Goal: Task Accomplishment & Management: Use online tool/utility

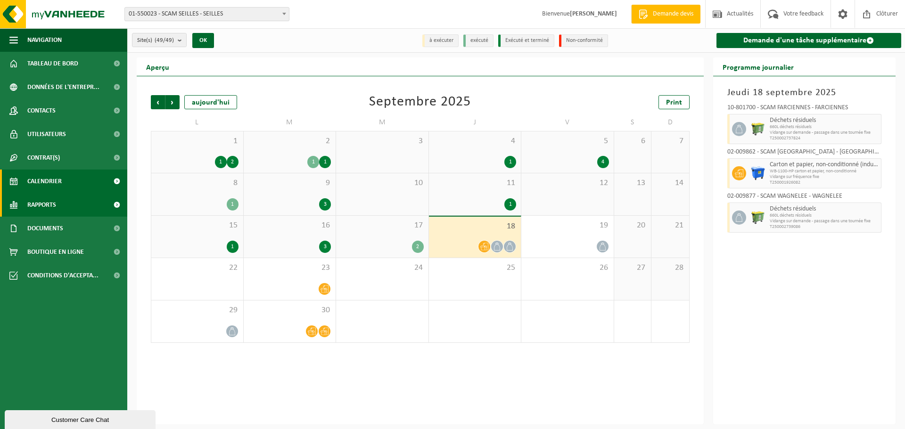
click at [60, 204] on link "Rapports" at bounding box center [63, 205] width 127 height 24
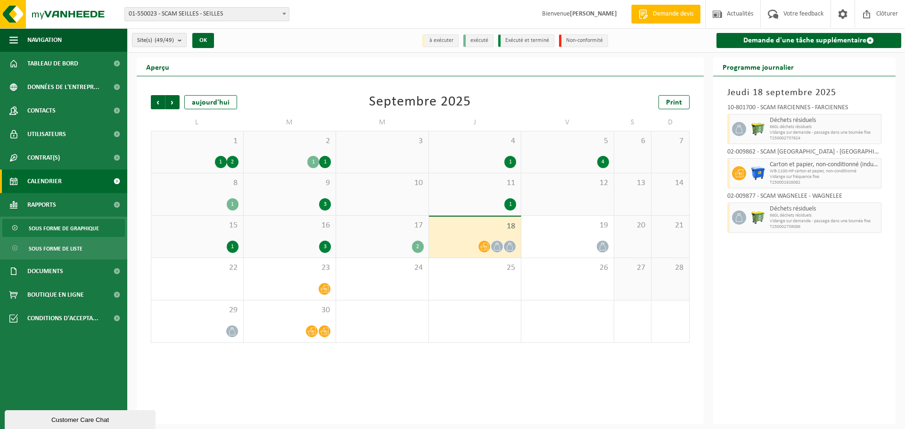
click at [62, 228] on span "Sous forme de graphique" at bounding box center [64, 229] width 70 height 18
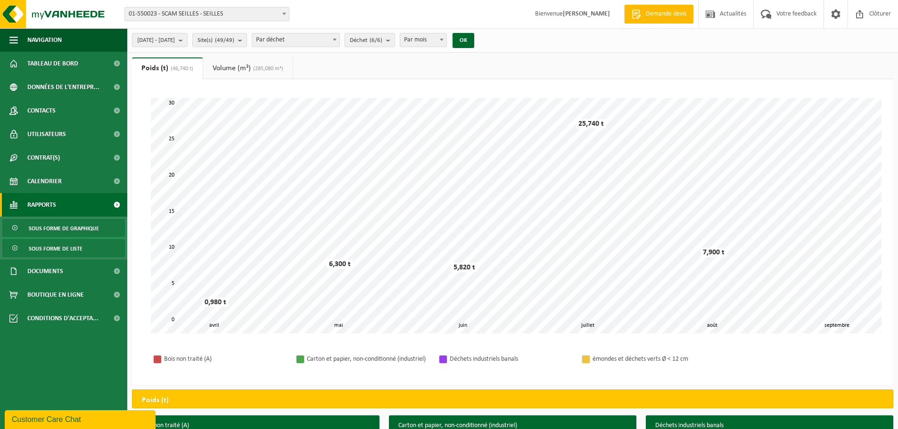
click at [42, 247] on span "Sous forme de liste" at bounding box center [56, 249] width 54 height 18
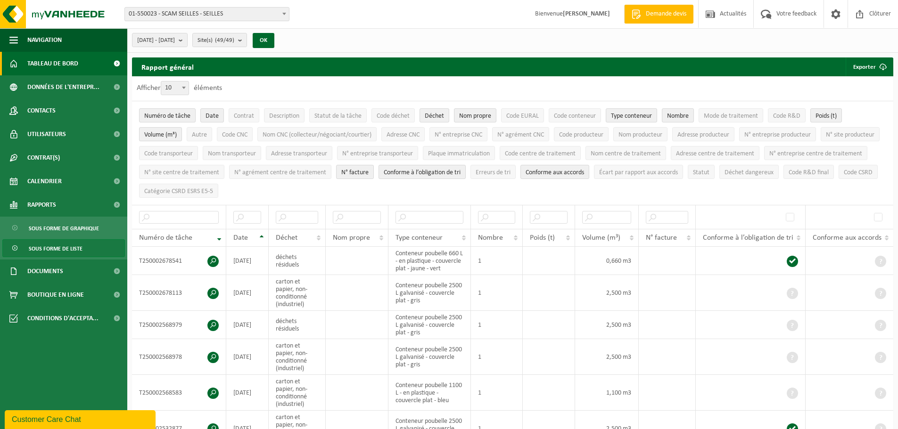
click at [57, 62] on span "Tableau de bord" at bounding box center [52, 64] width 51 height 24
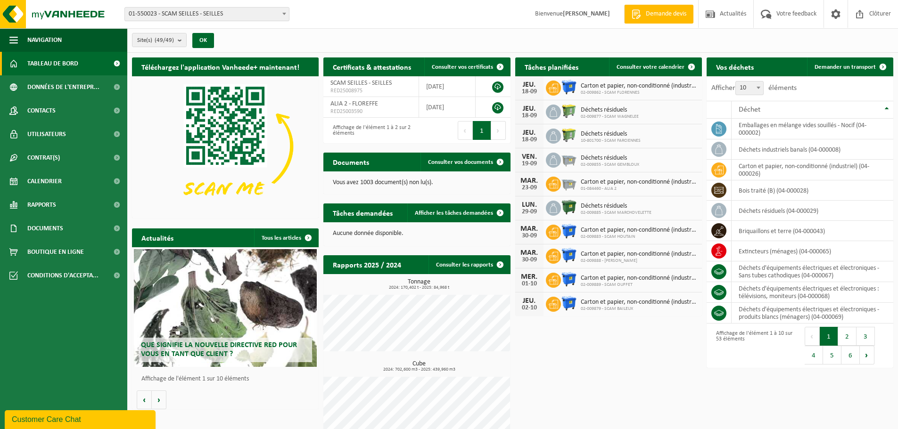
click at [234, 15] on span "01-550023 - SCAM SEILLES - SEILLES" at bounding box center [207, 14] width 164 height 13
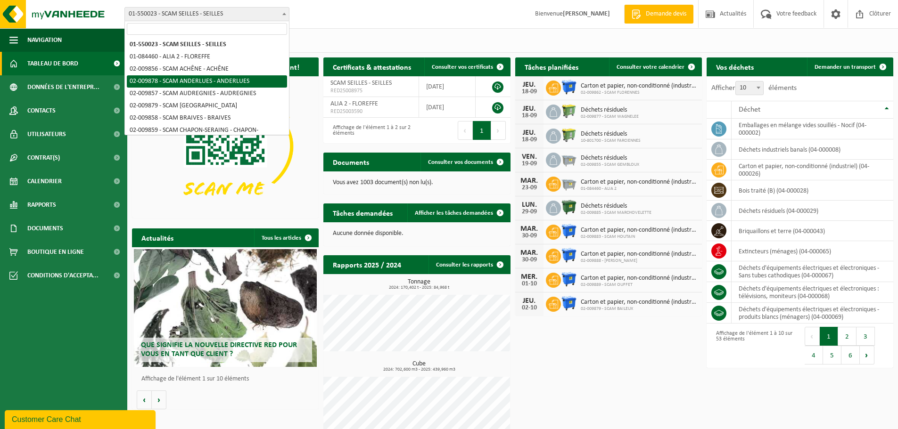
click at [444, 32] on div "Site(s) (49/49) Tout sélectionner Tout désélectionner Sélectionner les actifs S…" at bounding box center [512, 40] width 770 height 25
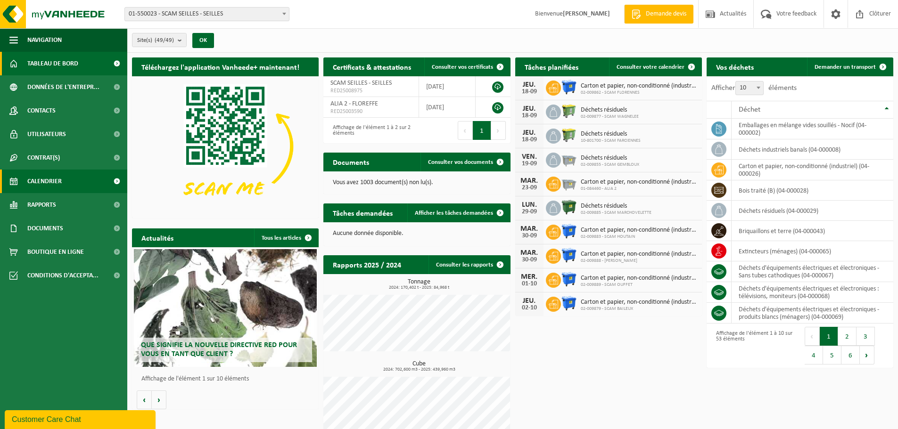
click at [74, 180] on link "Calendrier" at bounding box center [63, 182] width 127 height 24
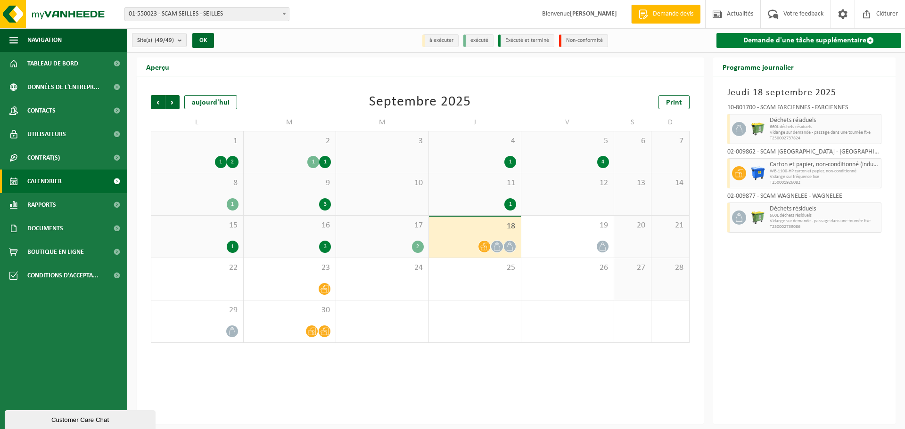
click at [783, 42] on link "Demande d'une tâche supplémentaire" at bounding box center [808, 40] width 185 height 15
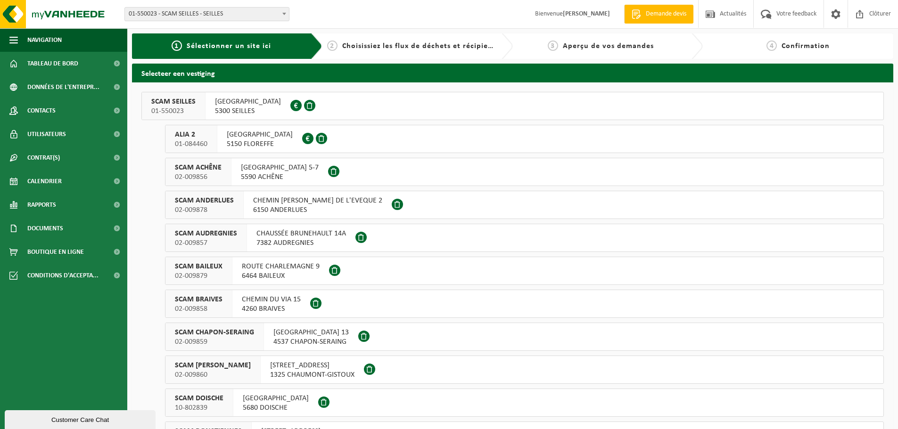
click at [387, 106] on button "SCAM SEILLES 01-550023 RUE BOURIE 16 5300 SEILLES 0401.370.063" at bounding box center [512, 106] width 742 height 28
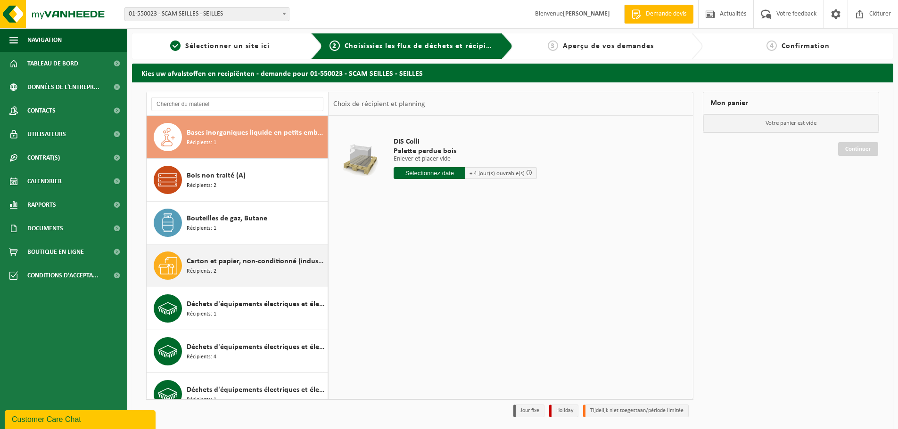
click at [245, 258] on span "Carton et papier, non-conditionné (industriel)" at bounding box center [256, 261] width 139 height 11
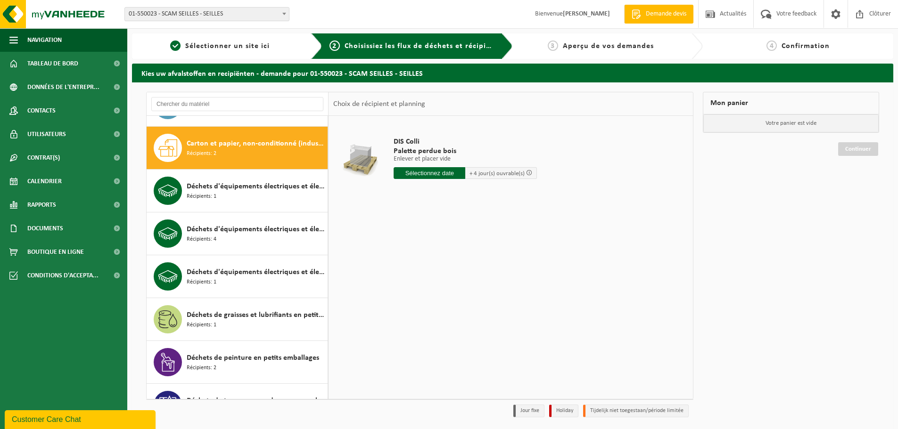
scroll to position [129, 0]
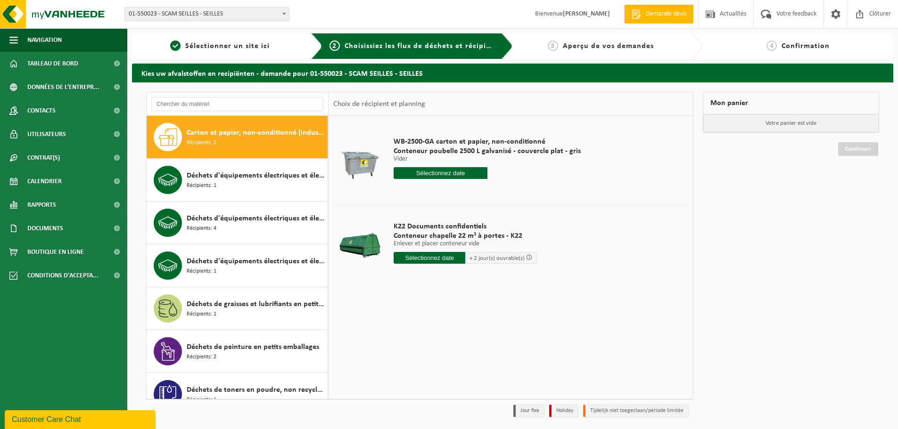
click at [418, 176] on input "text" at bounding box center [440, 173] width 94 height 12
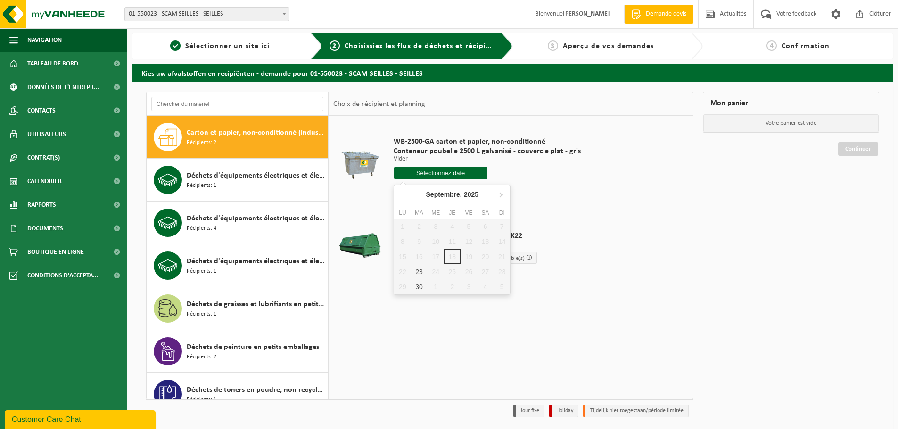
click at [590, 170] on td "WB-2500-GA carton et papier, non-conditionné Conteneur poubelle 2500 L galvanis…" at bounding box center [537, 161] width 302 height 80
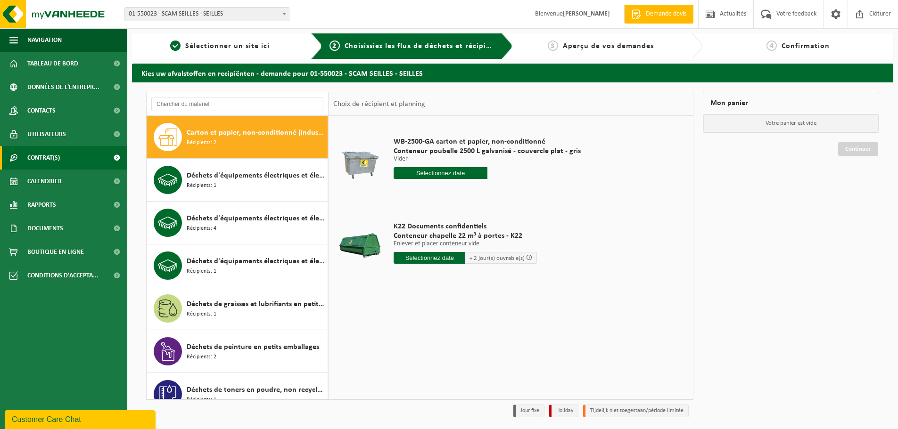
click at [70, 154] on link "Contrat(s)" at bounding box center [63, 158] width 127 height 24
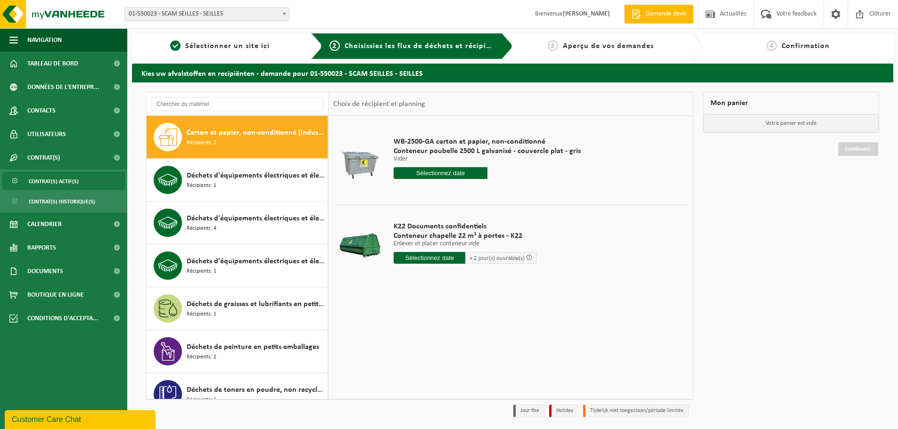
click at [70, 179] on span "Contrat(s) actif(s)" at bounding box center [54, 181] width 50 height 18
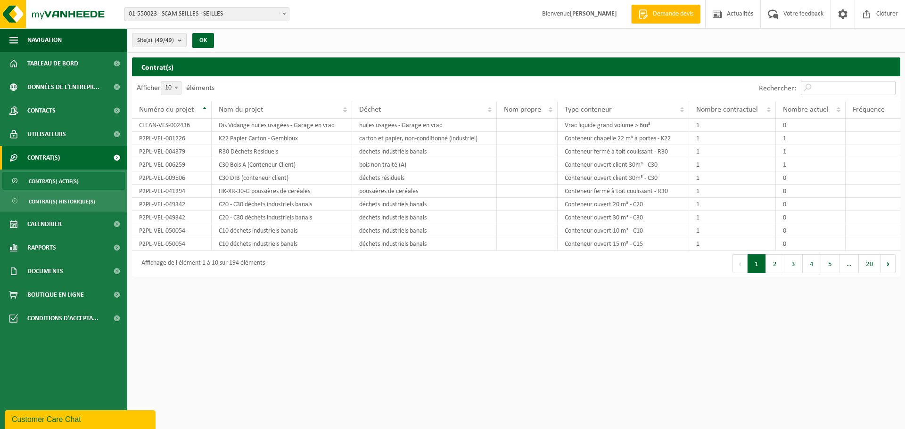
click at [826, 85] on input "Rechercher:" at bounding box center [848, 88] width 95 height 14
click at [776, 264] on button "2" at bounding box center [775, 263] width 18 height 19
click at [793, 259] on button "3" at bounding box center [793, 263] width 18 height 19
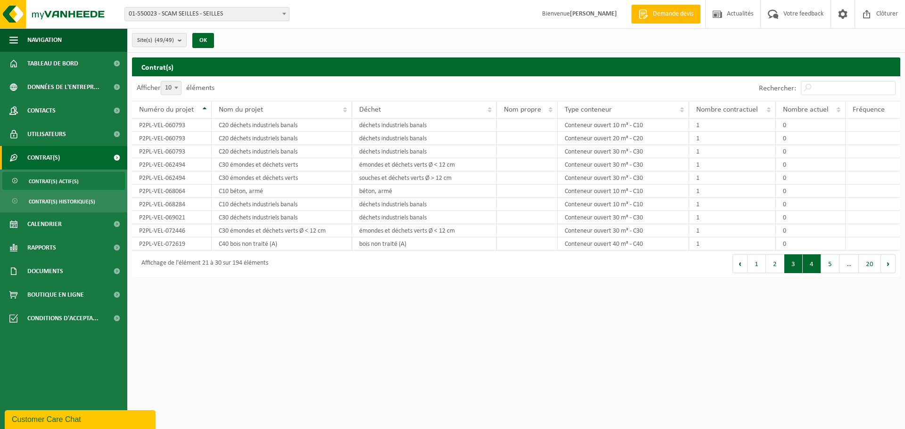
click at [810, 263] on button "4" at bounding box center [811, 263] width 18 height 19
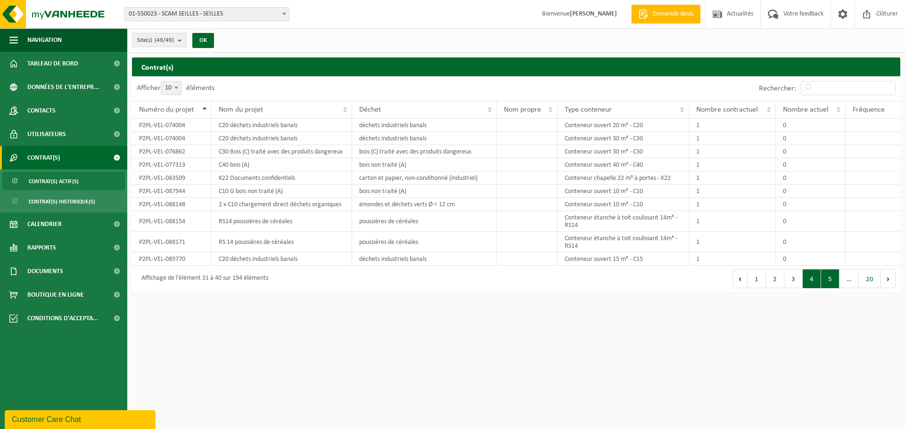
click at [827, 283] on button "5" at bounding box center [830, 279] width 18 height 19
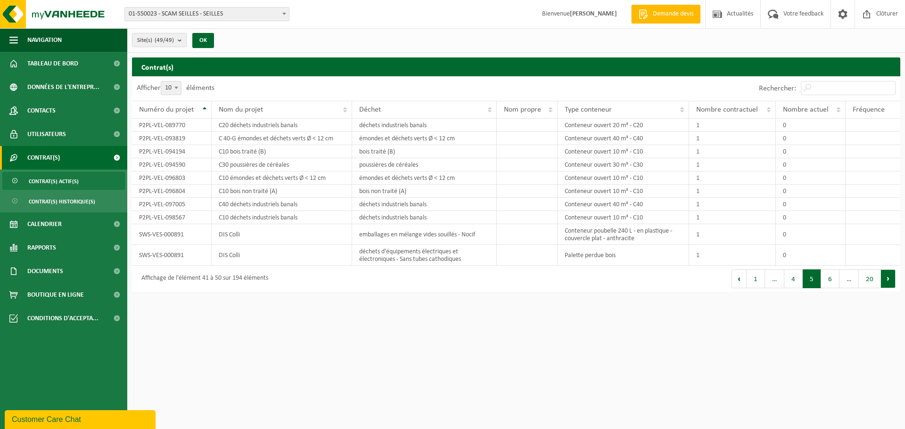
click at [887, 275] on button "Suivant" at bounding box center [888, 279] width 15 height 19
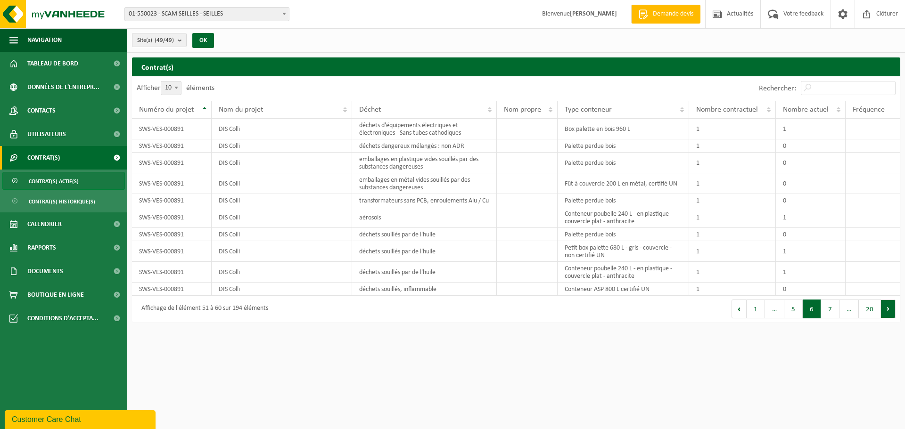
click at [887, 318] on button "Suivant" at bounding box center [888, 309] width 15 height 19
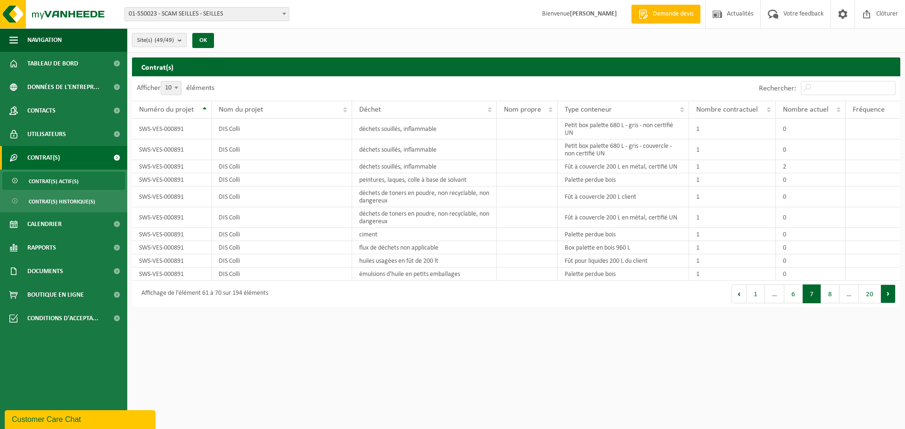
click at [889, 300] on button "Suivant" at bounding box center [888, 294] width 15 height 19
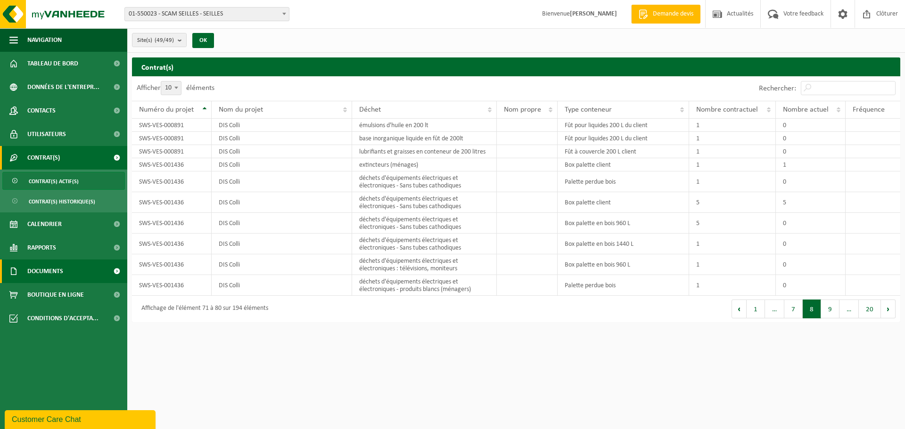
click at [60, 274] on span "Documents" at bounding box center [45, 272] width 36 height 24
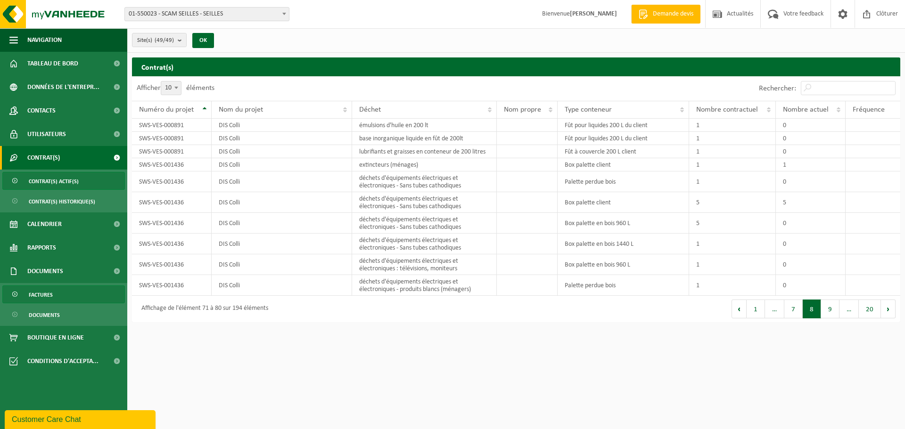
click at [57, 293] on link "Factures" at bounding box center [63, 295] width 123 height 18
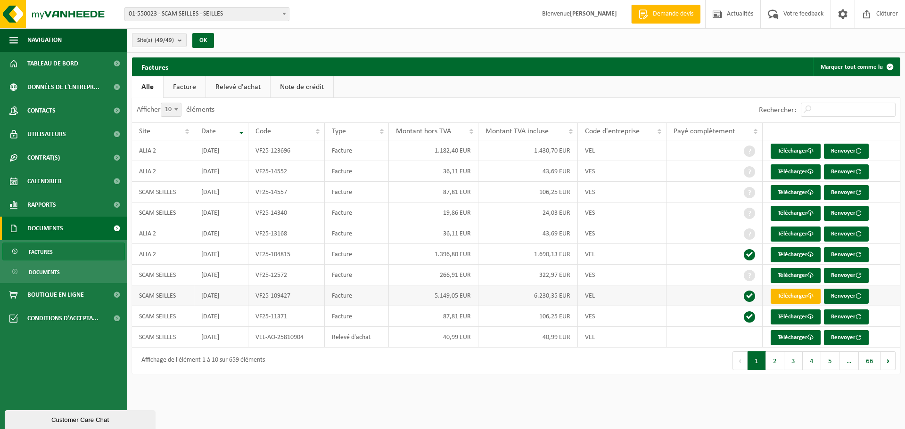
click at [799, 299] on link "Télécharger" at bounding box center [795, 296] width 50 height 15
click at [54, 174] on span "Calendrier" at bounding box center [44, 182] width 34 height 24
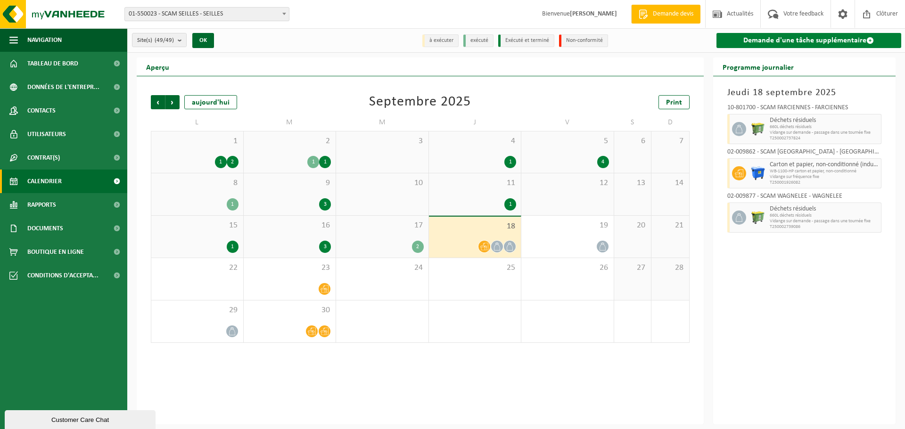
click at [798, 36] on link "Demande d'une tâche supplémentaire" at bounding box center [808, 40] width 185 height 15
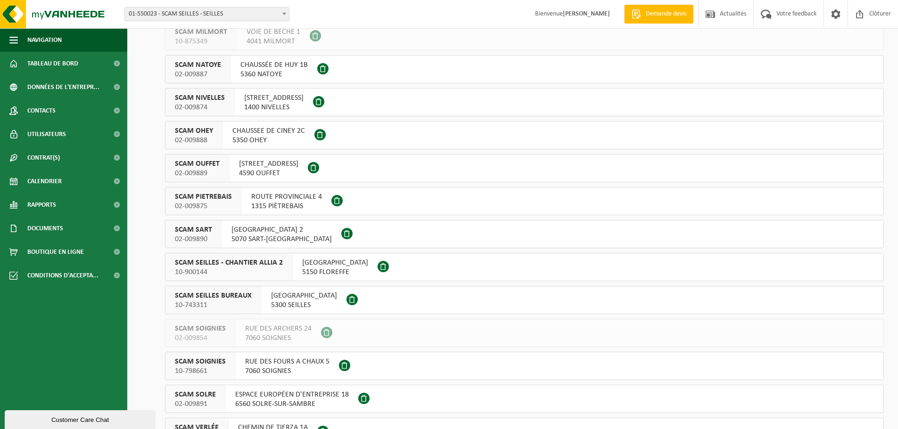
scroll to position [1131, 0]
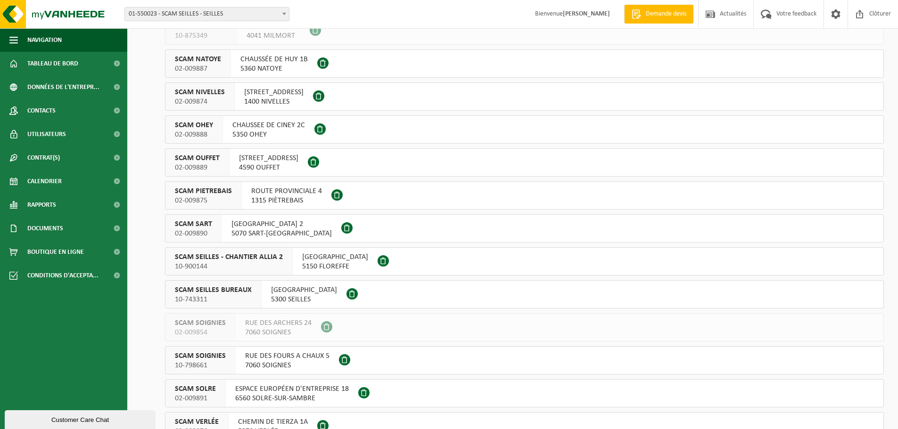
click at [466, 295] on button "SCAM SEILLES BUREAUX 10-743311 RUE BOURIE 16 5300 SEILLES" at bounding box center [524, 294] width 719 height 28
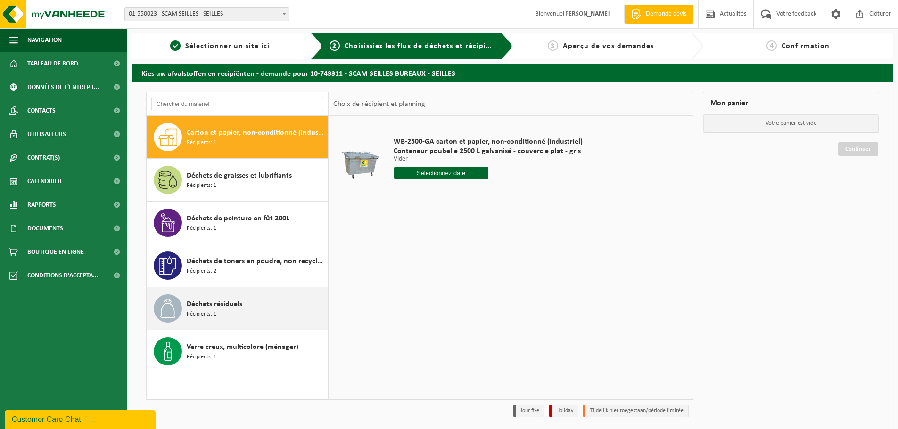
click at [231, 305] on span "Déchets résiduels" at bounding box center [215, 304] width 56 height 11
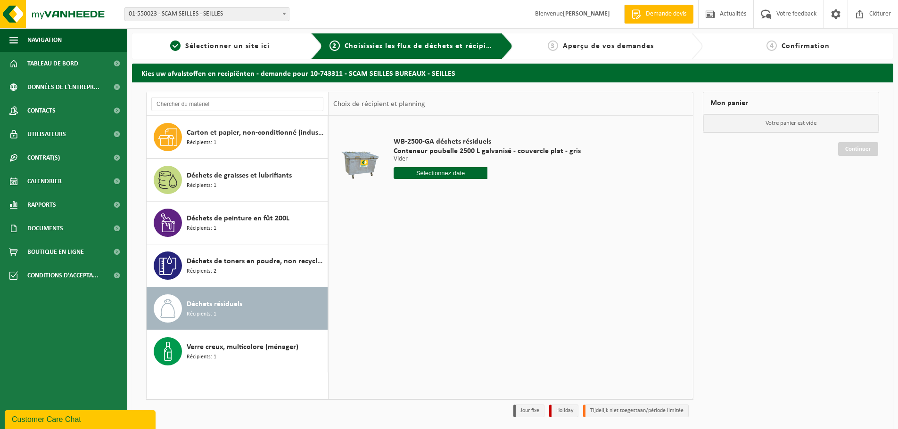
click at [466, 175] on input "text" at bounding box center [440, 173] width 94 height 12
click at [401, 271] on div "22" at bounding box center [402, 271] width 16 height 15
type input "à partir de [DATE]"
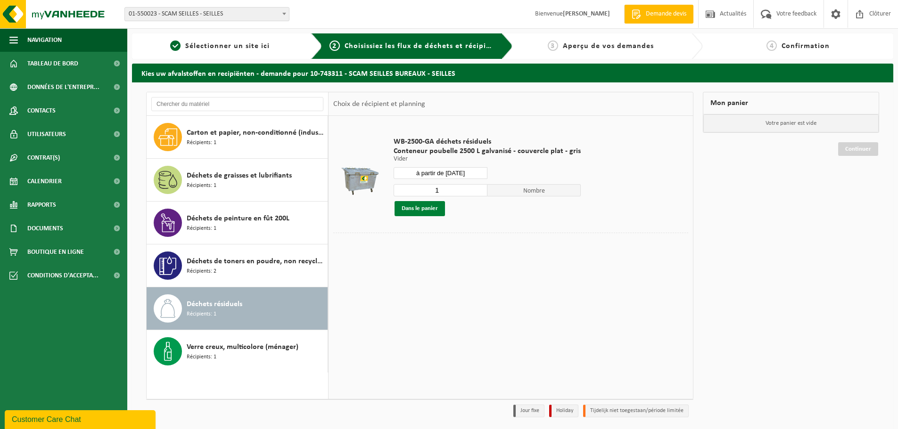
click at [427, 210] on button "Dans le panier" at bounding box center [419, 208] width 50 height 15
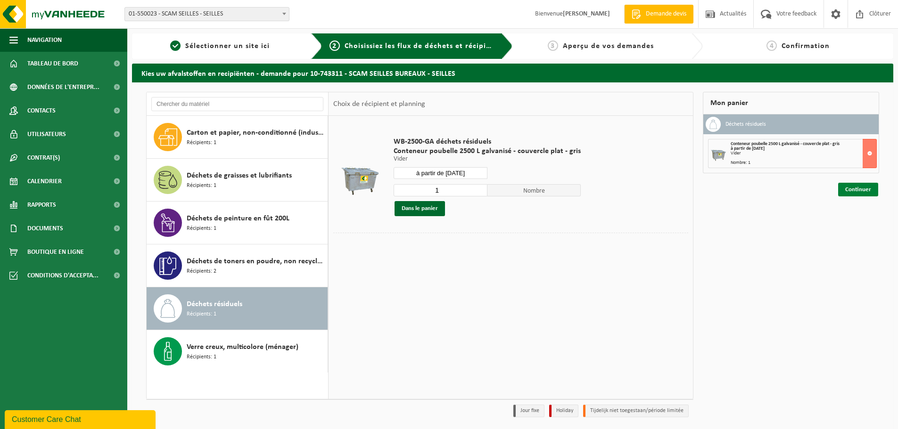
click at [860, 189] on link "Continuer" at bounding box center [858, 190] width 40 height 14
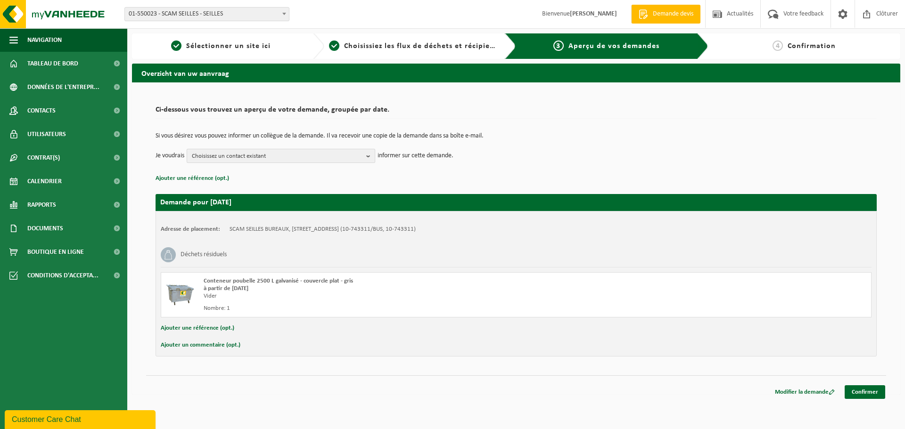
click at [317, 158] on span "Choisissez un contact existant" at bounding box center [277, 156] width 171 height 14
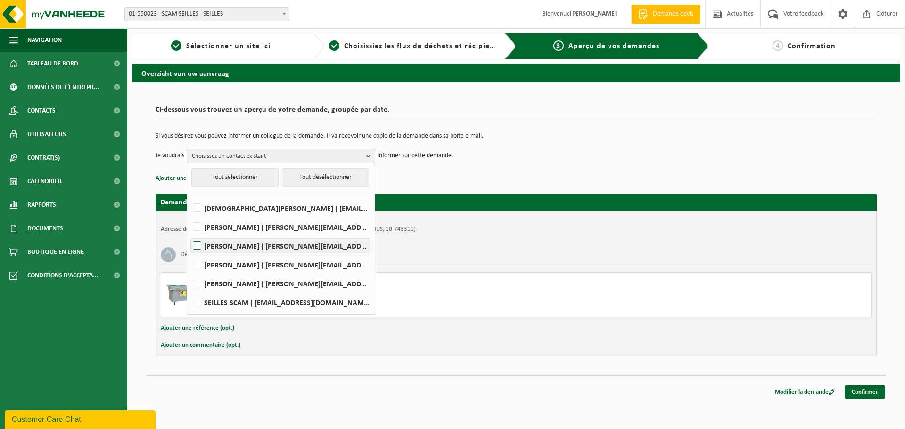
click at [200, 245] on label "THIERRY DE SMEDT ( thierry.desmedt@scam-sc.be )" at bounding box center [280, 246] width 179 height 14
click at [189, 234] on input "THIERRY DE SMEDT ( thierry.desmedt@scam-sc.be )" at bounding box center [189, 234] width 0 height 0
click at [721, 161] on td "Je voudrais THIERRY DE SMEDT Tout sélectionner Tout désélectionner CHRISTIAN BA…" at bounding box center [515, 156] width 721 height 14
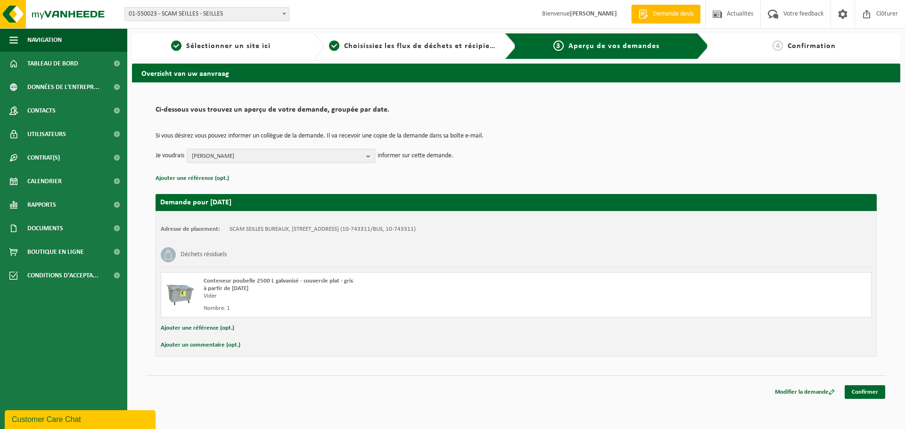
click at [336, 153] on span "THIERRY DE SMEDT" at bounding box center [277, 156] width 171 height 14
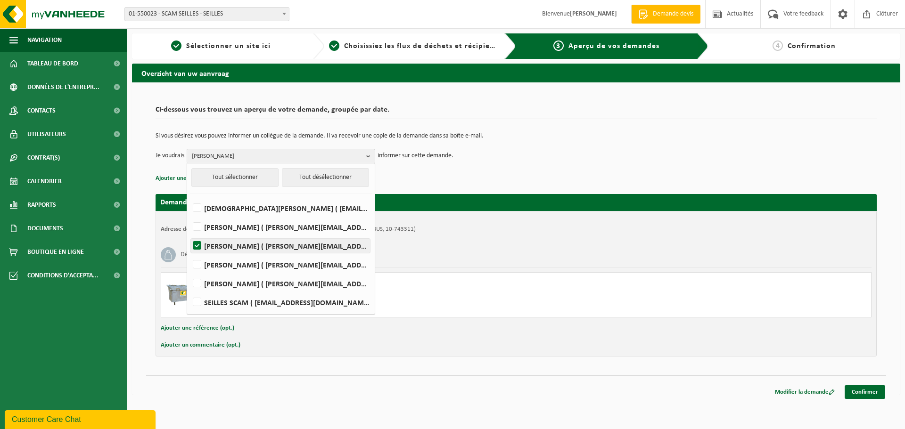
click at [199, 245] on label "THIERRY DE SMEDT ( thierry.desmedt@scam-sc.be )" at bounding box center [280, 246] width 179 height 14
click at [189, 234] on input "THIERRY DE SMEDT ( thierry.desmedt@scam-sc.be )" at bounding box center [189, 234] width 0 height 0
click at [198, 245] on label "THIERRY DE SMEDT ( thierry.desmedt@scam-sc.be )" at bounding box center [280, 246] width 179 height 14
click at [189, 234] on input "THIERRY DE SMEDT ( thierry.desmedt@scam-sc.be )" at bounding box center [189, 234] width 0 height 0
checkbox input "true"
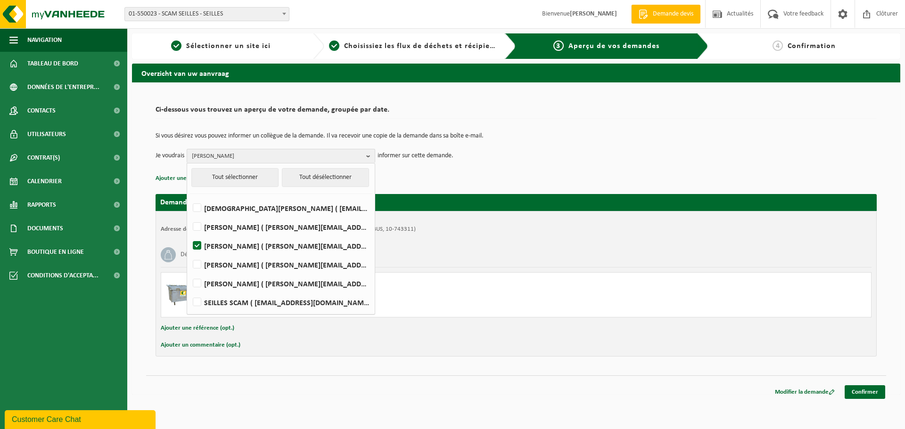
click at [669, 158] on td "Je voudrais THIERRY DE SMEDT Tout sélectionner Tout désélectionner CHRISTIAN BA…" at bounding box center [515, 156] width 721 height 14
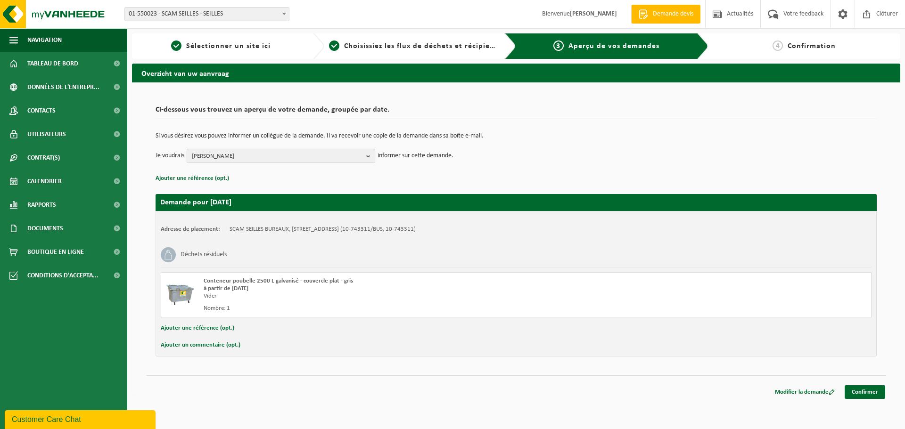
click at [366, 155] on button "THIERRY DE SMEDT" at bounding box center [281, 156] width 188 height 14
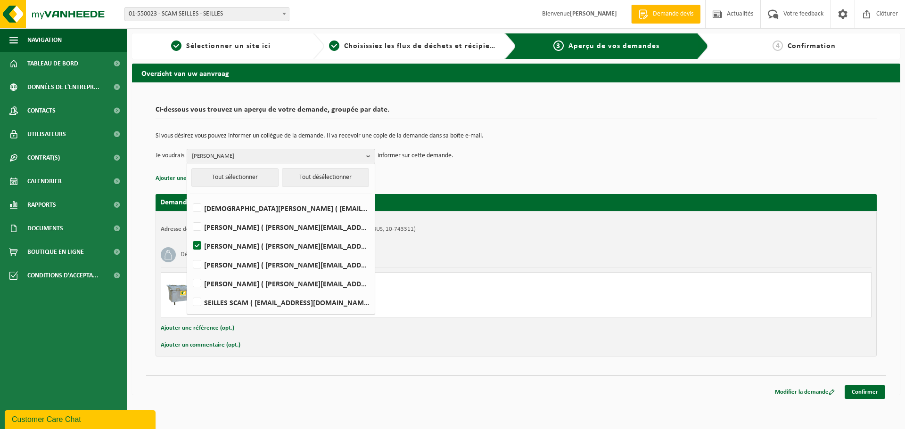
click at [680, 158] on td "Je voudrais THIERRY DE SMEDT Tout sélectionner Tout désélectionner CHRISTIAN BA…" at bounding box center [515, 156] width 721 height 14
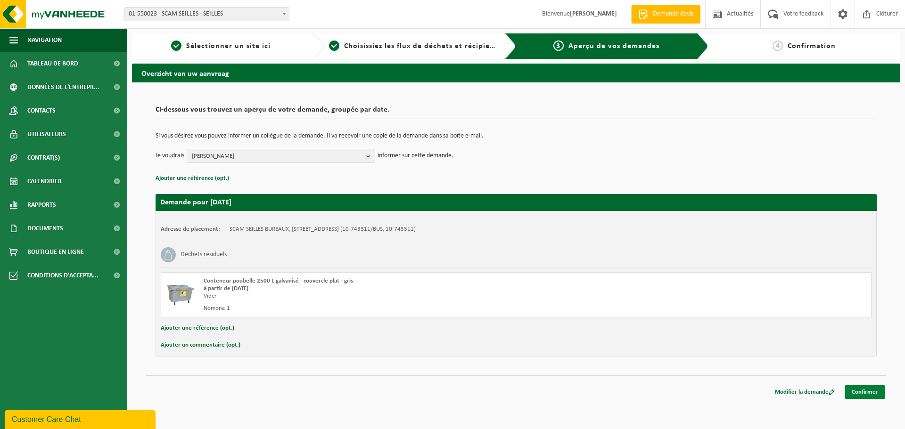
click at [875, 390] on link "Confirmer" at bounding box center [864, 392] width 41 height 14
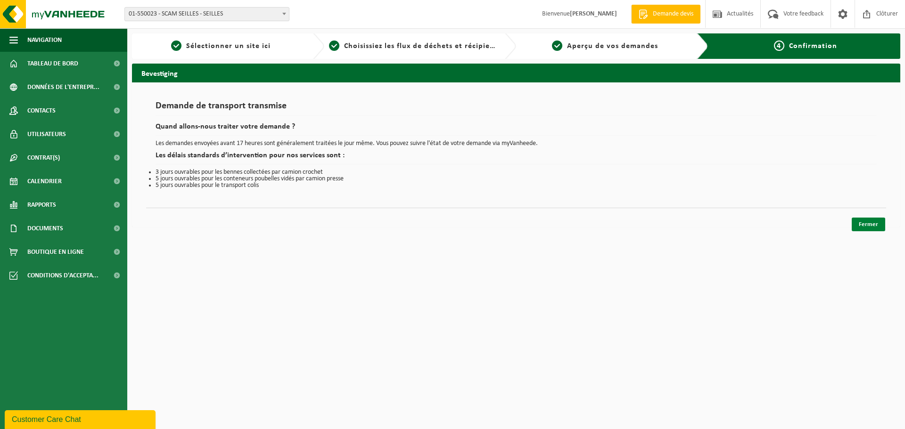
click at [867, 225] on link "Fermer" at bounding box center [867, 225] width 33 height 14
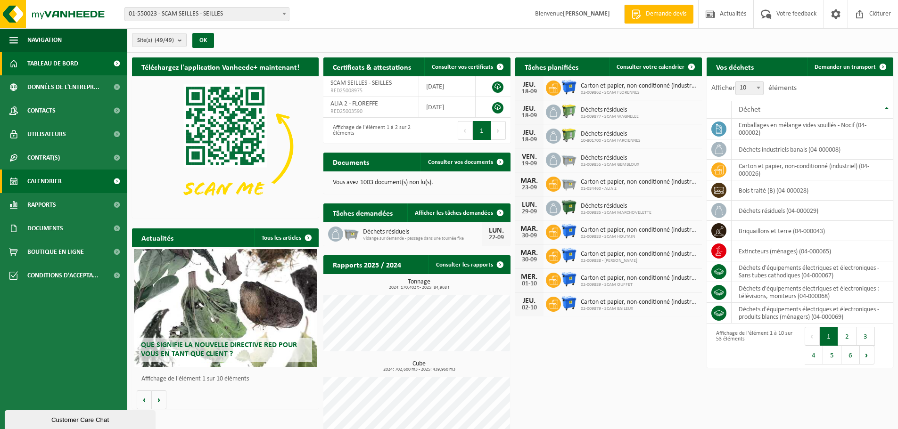
click at [50, 176] on span "Calendrier" at bounding box center [44, 182] width 34 height 24
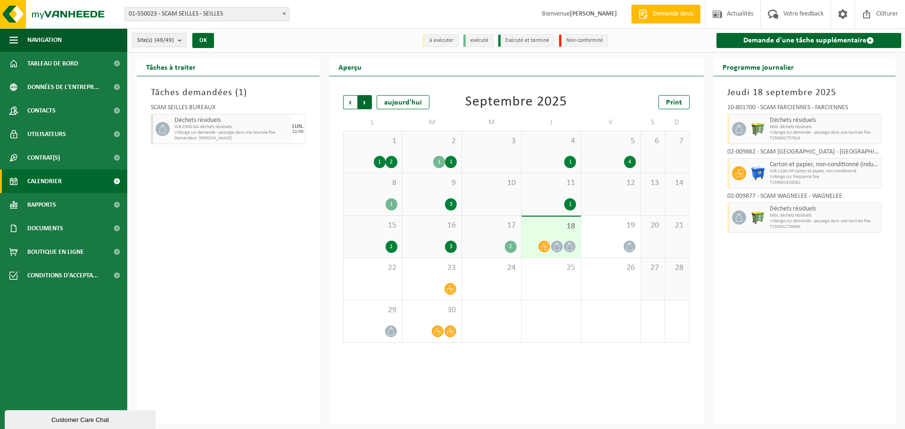
click at [349, 107] on span "Précédent" at bounding box center [350, 102] width 14 height 14
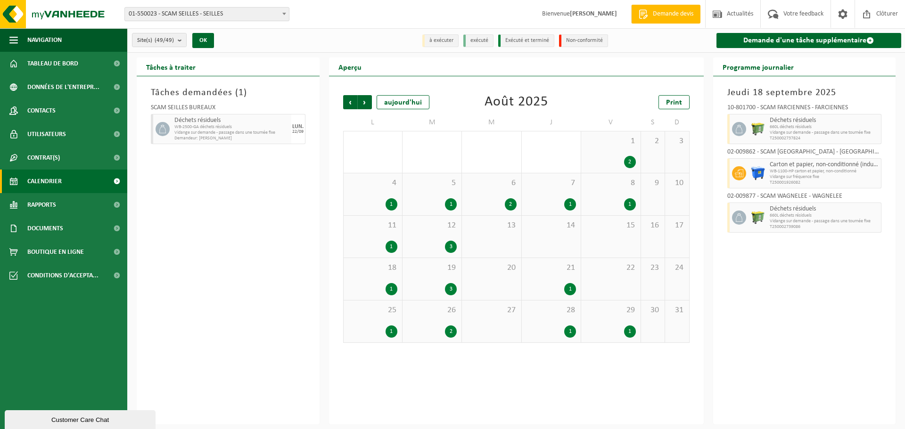
click at [376, 322] on div "25 1" at bounding box center [373, 322] width 58 height 42
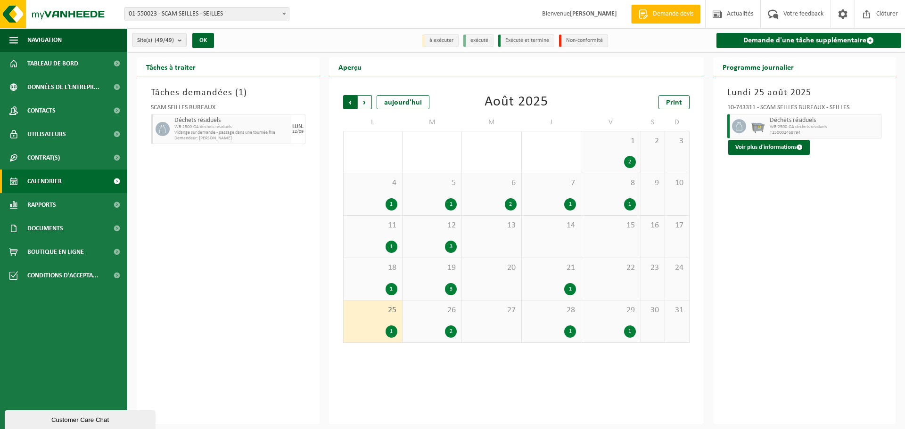
click at [368, 101] on span "Suivant" at bounding box center [365, 102] width 14 height 14
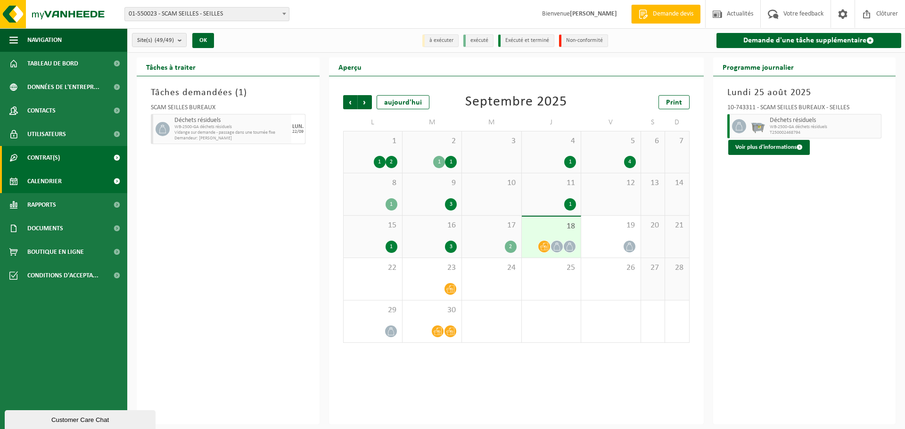
click at [68, 157] on link "Contrat(s)" at bounding box center [63, 158] width 127 height 24
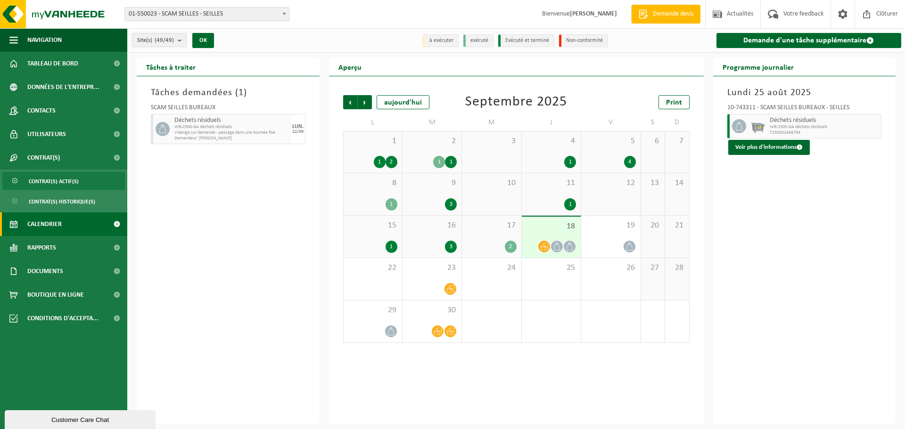
click at [67, 182] on span "Contrat(s) actif(s)" at bounding box center [54, 181] width 50 height 18
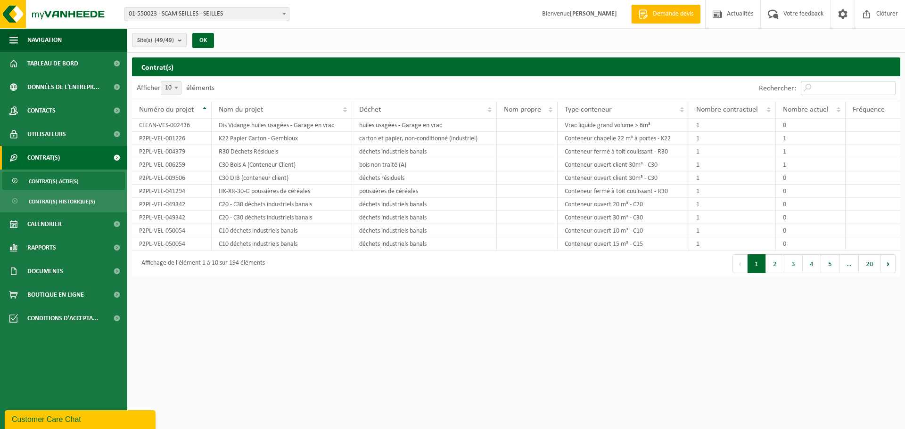
click at [831, 85] on input "Rechercher:" at bounding box center [848, 88] width 95 height 14
paste input "TL-VEL-008686"
type input "TL-VEL-008686"
